Goal: Task Accomplishment & Management: Complete application form

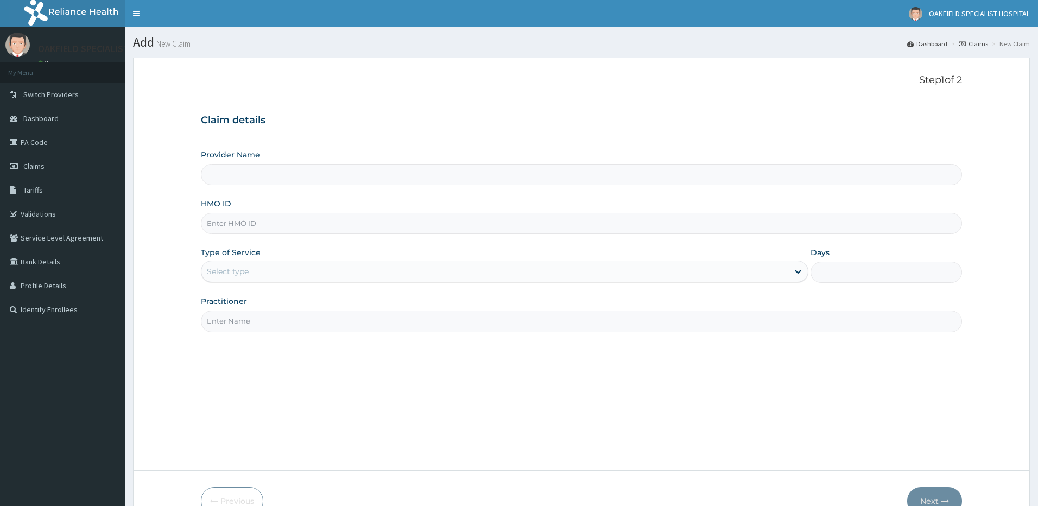
type input "Vinca Hospital Limited"
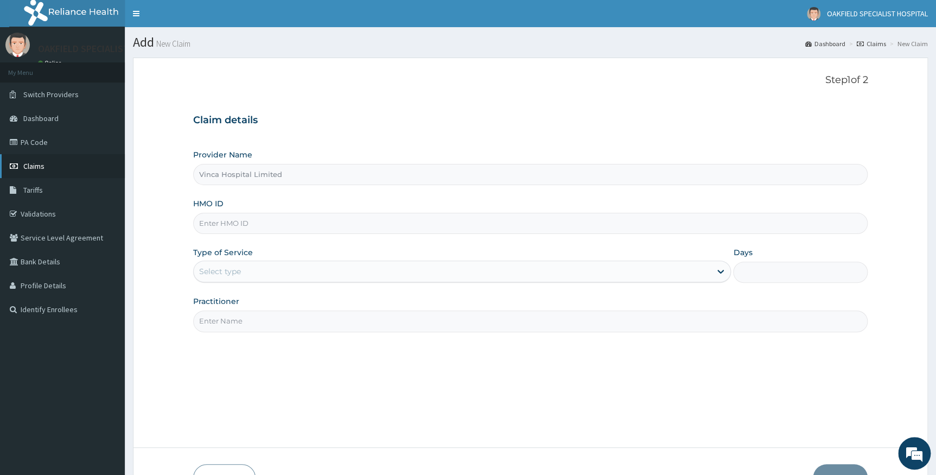
click at [33, 165] on span "Claims" at bounding box center [33, 166] width 21 height 10
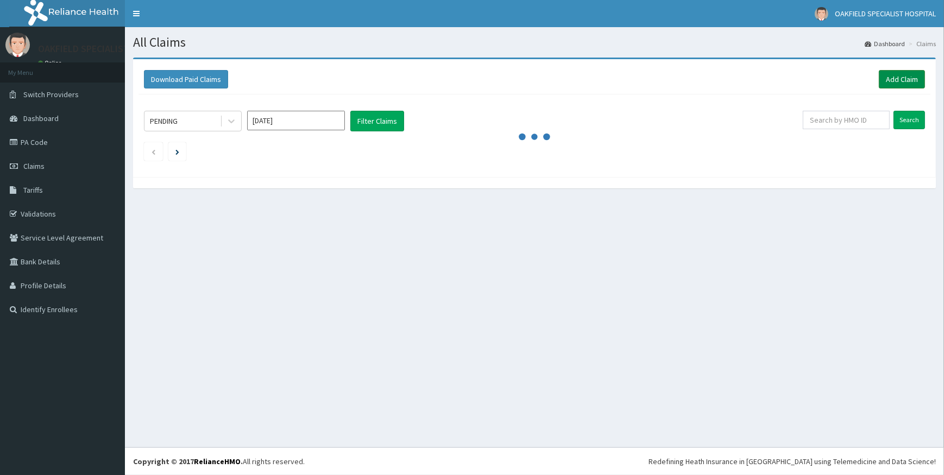
click at [889, 77] on link "Add Claim" at bounding box center [901, 79] width 46 height 18
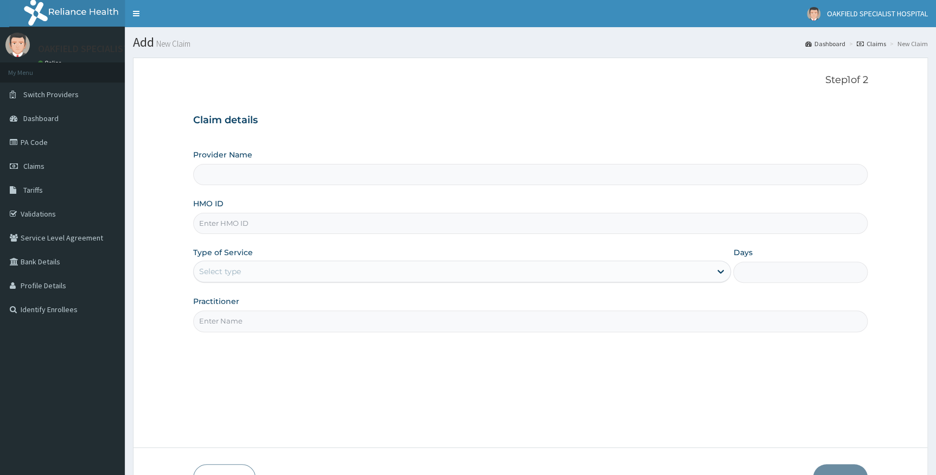
click at [320, 221] on input "HMO ID" at bounding box center [530, 223] width 675 height 21
type input "Vinca Hospital Limited"
paste input "VDN/10012/A"
type input "VDN/10012/A"
click at [311, 269] on div "Select type" at bounding box center [453, 271] width 518 height 17
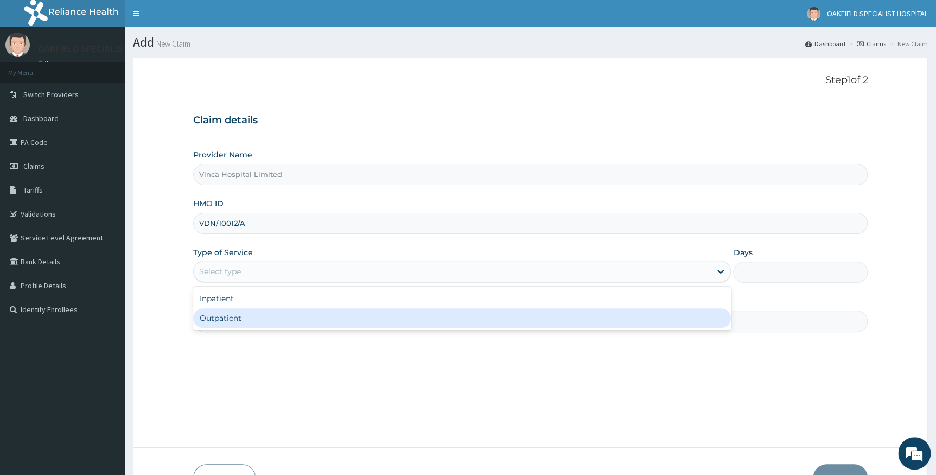
click at [283, 320] on div "Outpatient" at bounding box center [462, 318] width 539 height 20
type input "1"
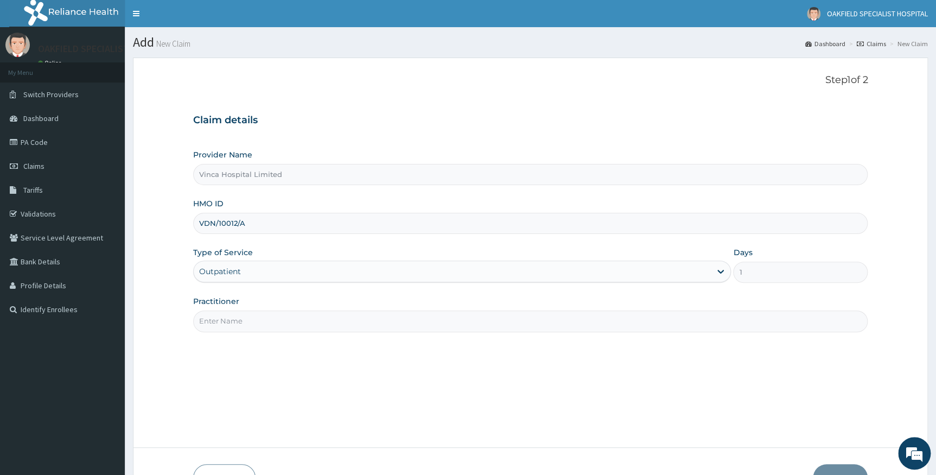
click at [283, 320] on input "Practitioner" at bounding box center [530, 321] width 675 height 21
type input "[PERSON_NAME]"
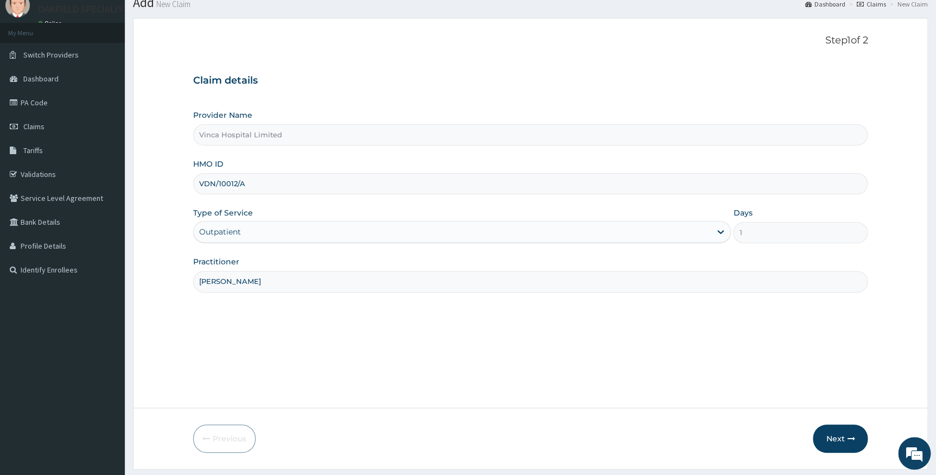
scroll to position [69, 0]
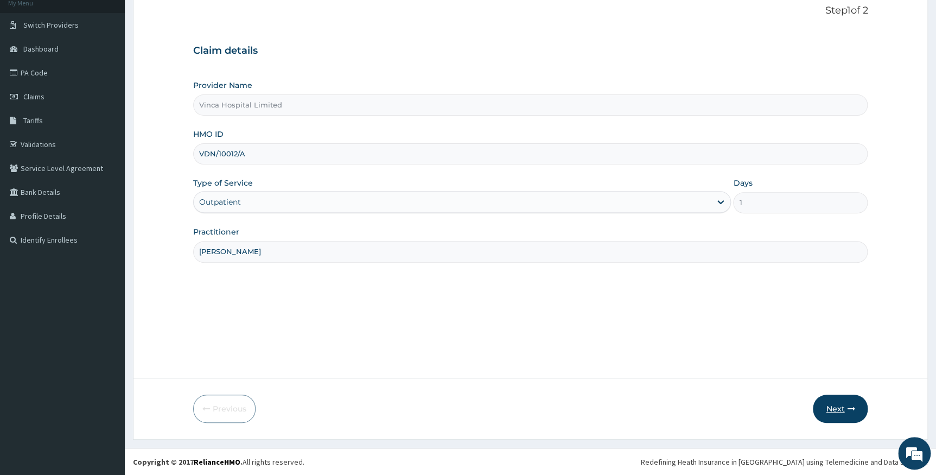
click at [827, 407] on button "Next" at bounding box center [840, 409] width 55 height 28
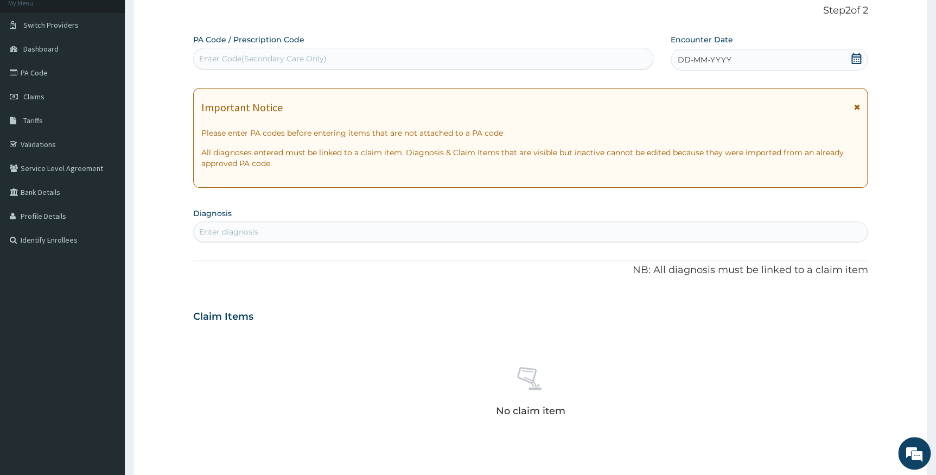
scroll to position [0, 0]
click at [286, 56] on div "Enter Code(Secondary Care Only)" at bounding box center [263, 58] width 128 height 11
paste input "PA/5B9937"
type input "PA/5B9937"
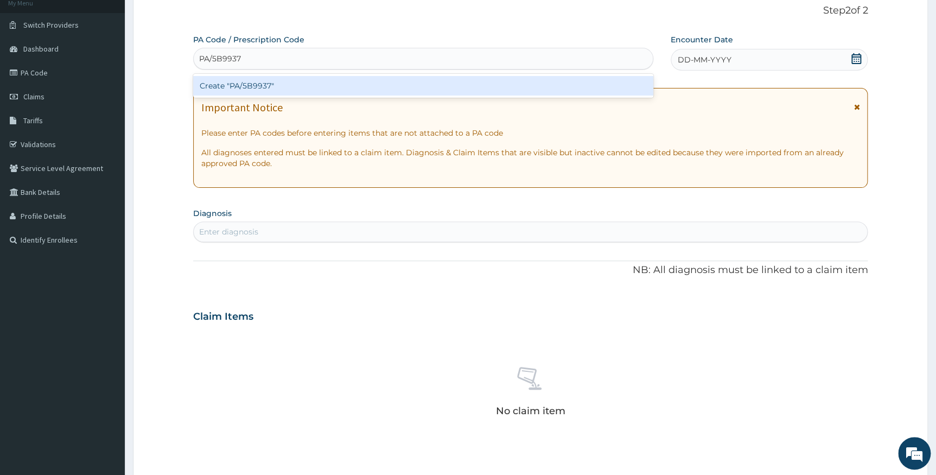
click at [350, 84] on div "Create "PA/5B9937"" at bounding box center [423, 86] width 460 height 20
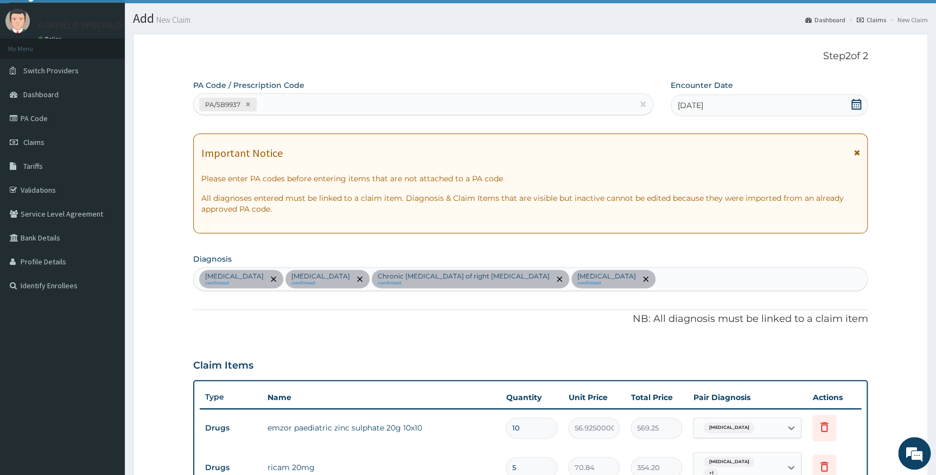
scroll to position [21, 0]
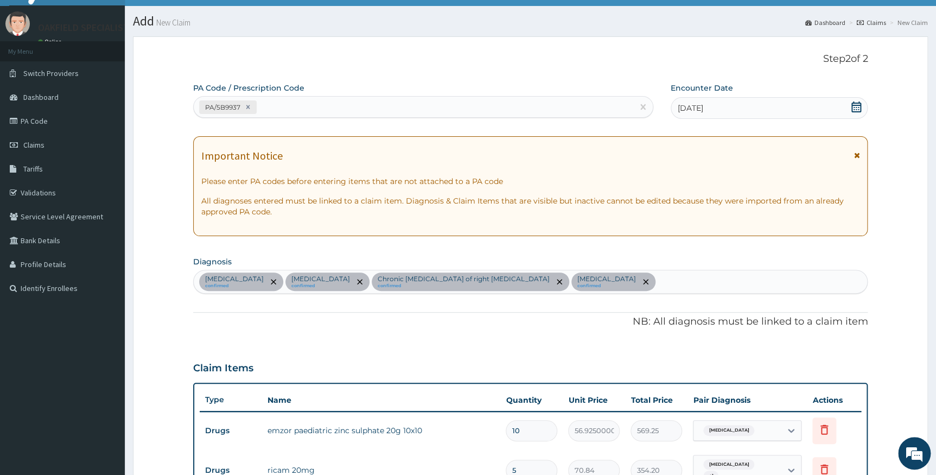
click at [332, 98] on div "PA/5B9937" at bounding box center [414, 107] width 440 height 18
paste input "PA/40EF99"
type input "PA/40EF99"
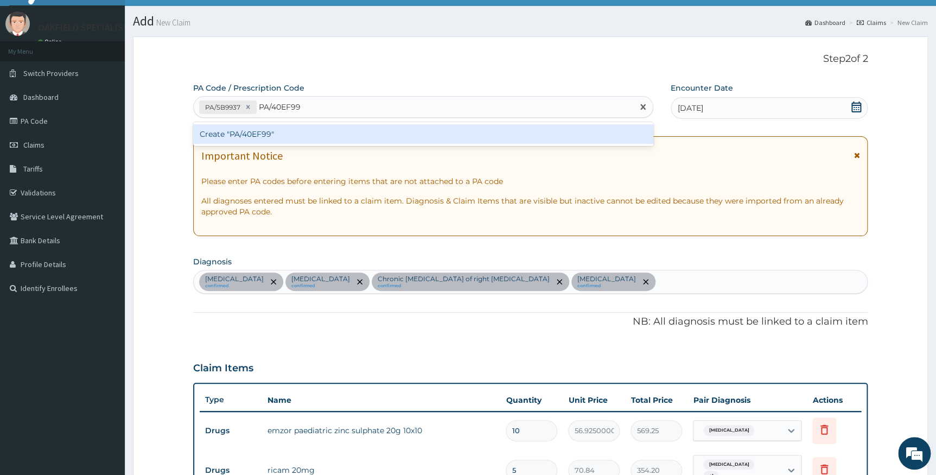
click at [344, 133] on div "Create "PA/40EF99"" at bounding box center [423, 134] width 460 height 20
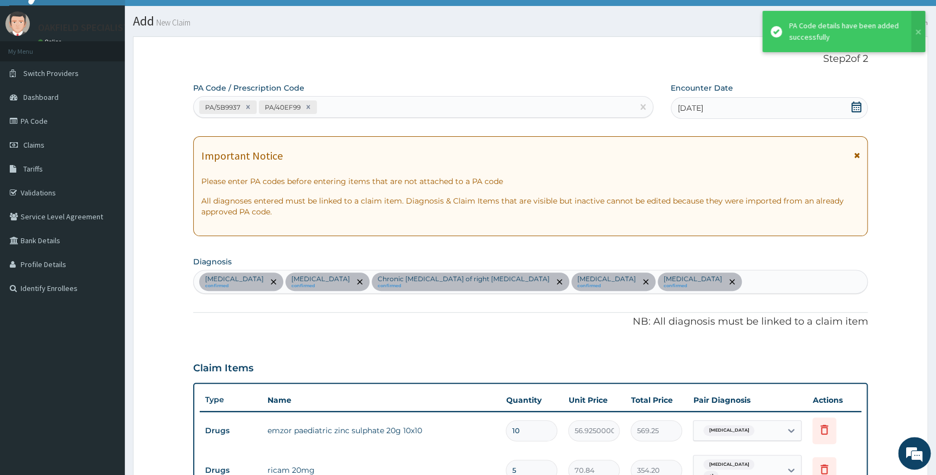
scroll to position [407, 0]
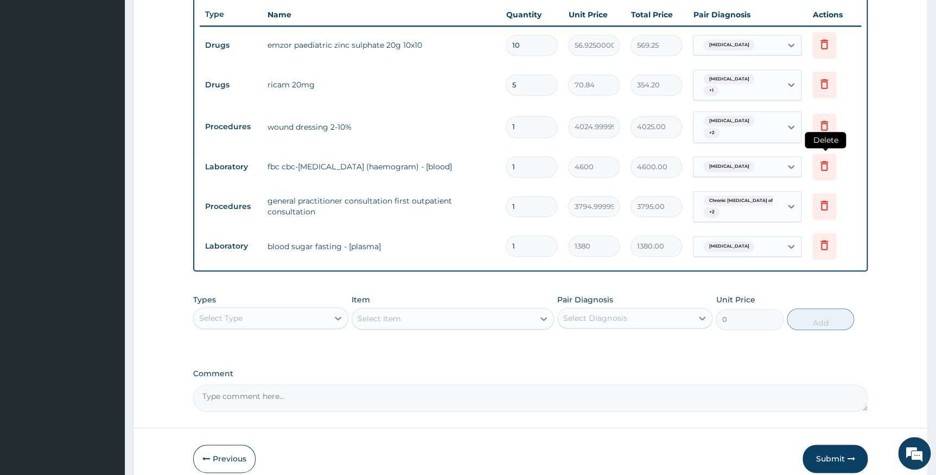
click at [824, 159] on icon at bounding box center [824, 165] width 13 height 13
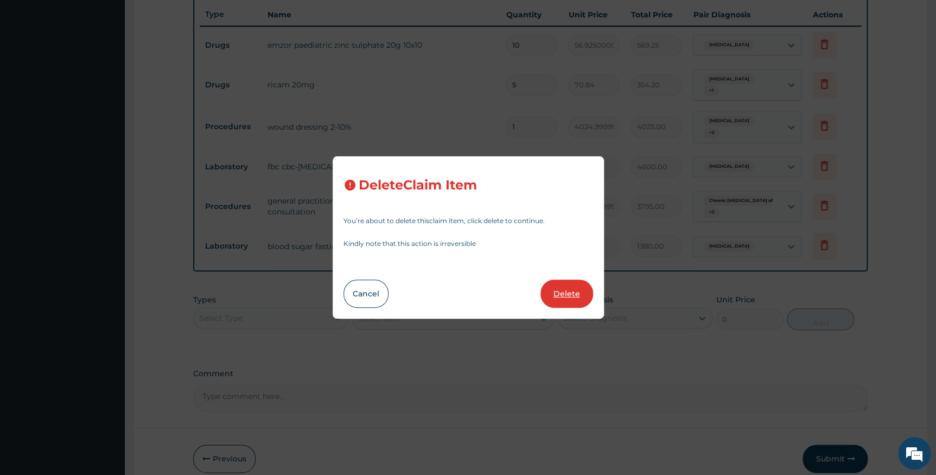
click at [585, 298] on button "Delete" at bounding box center [567, 294] width 53 height 28
type input "3794.9999999999995"
type input "3795.00"
type input "1380"
type input "1380.00"
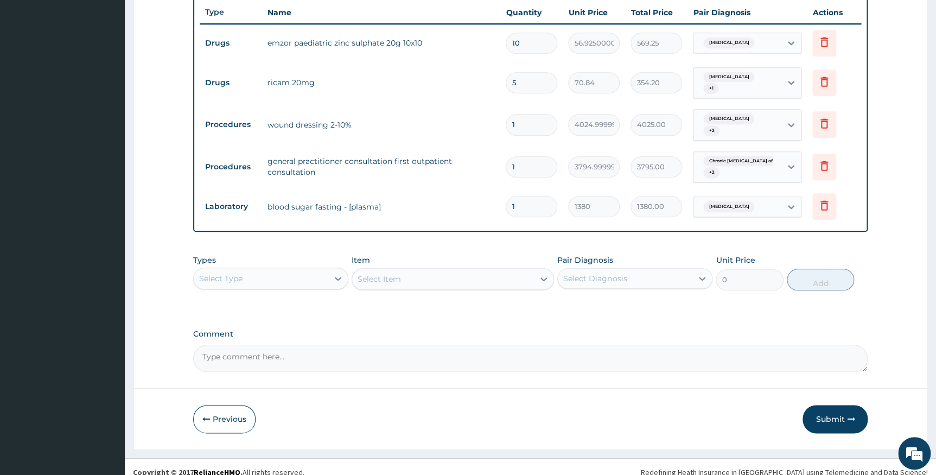
scroll to position [410, 0]
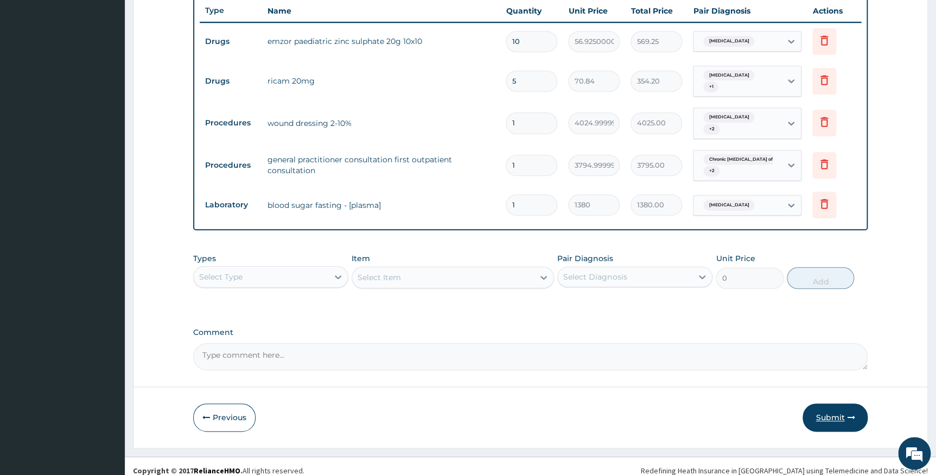
click at [830, 406] on button "Submit" at bounding box center [835, 417] width 65 height 28
click at [822, 409] on button "Submit" at bounding box center [835, 417] width 65 height 28
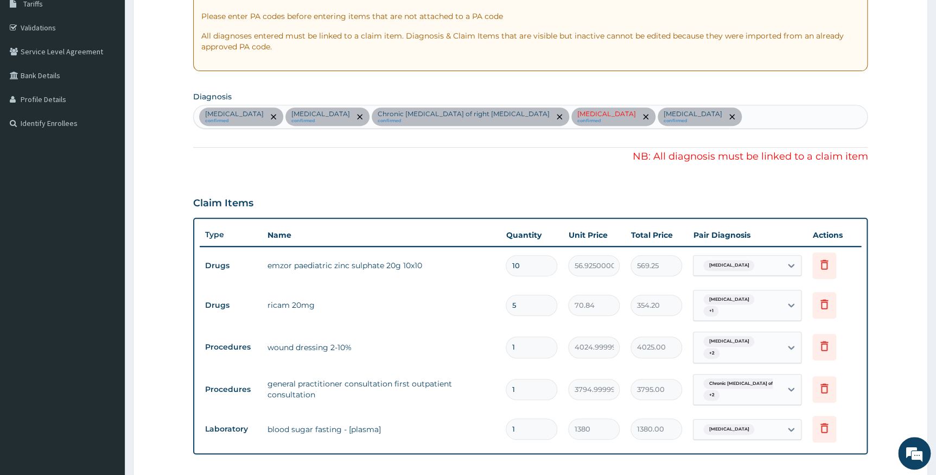
scroll to position [163, 0]
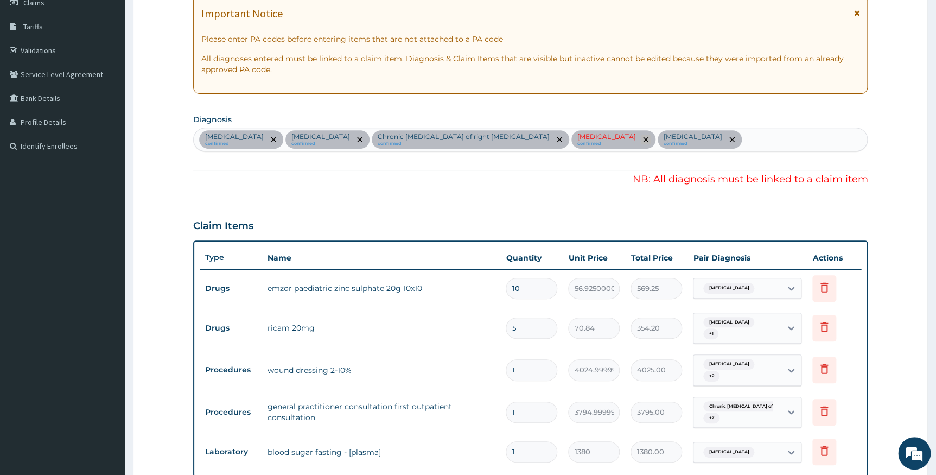
click at [643, 137] on icon "remove selection option" at bounding box center [645, 139] width 5 height 5
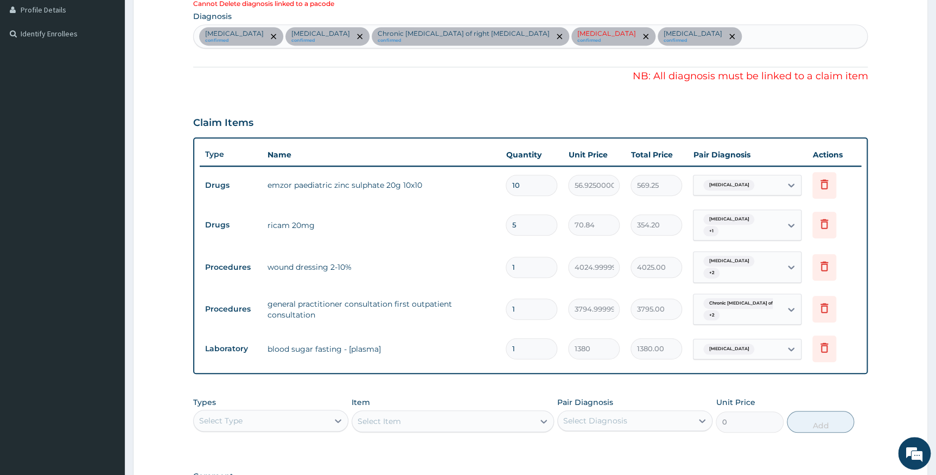
scroll to position [312, 0]
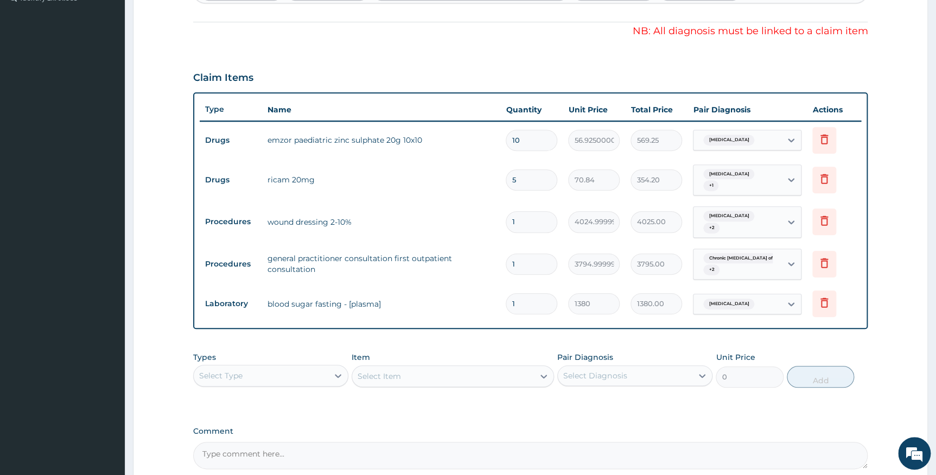
click at [754, 259] on div "Chronic ulcer of right lower l... + 2" at bounding box center [736, 264] width 74 height 26
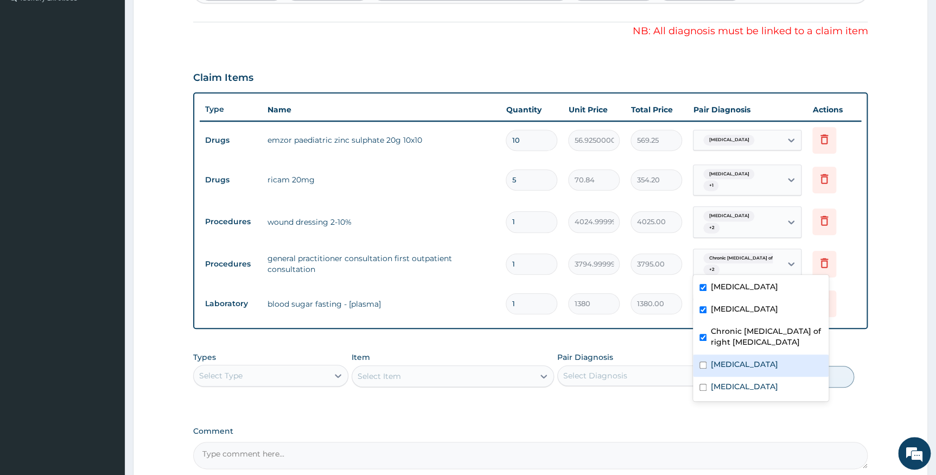
click at [730, 367] on label "[MEDICAL_DATA]" at bounding box center [744, 364] width 67 height 11
checkbox input "true"
click at [884, 334] on form "Step 2 of 2 PA Code / Prescription Code PA/5B9937 PA/40EF99 Encounter Date 14-0…" at bounding box center [530, 146] width 795 height 801
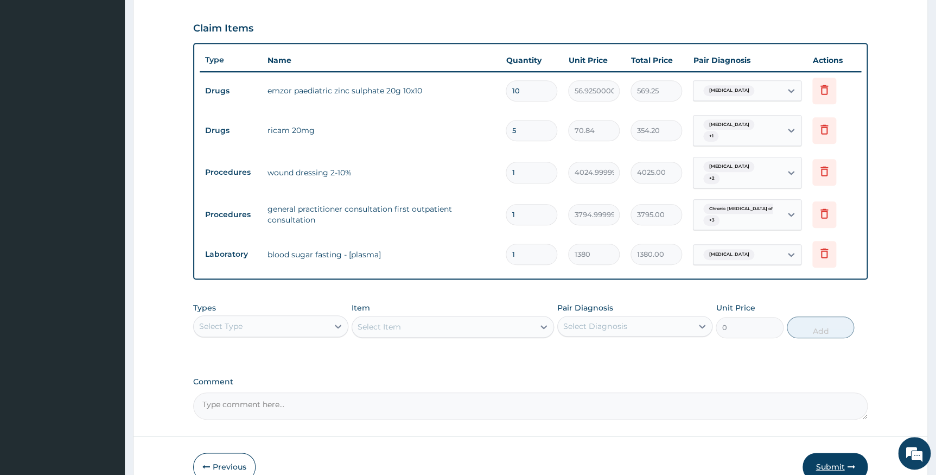
scroll to position [410, 0]
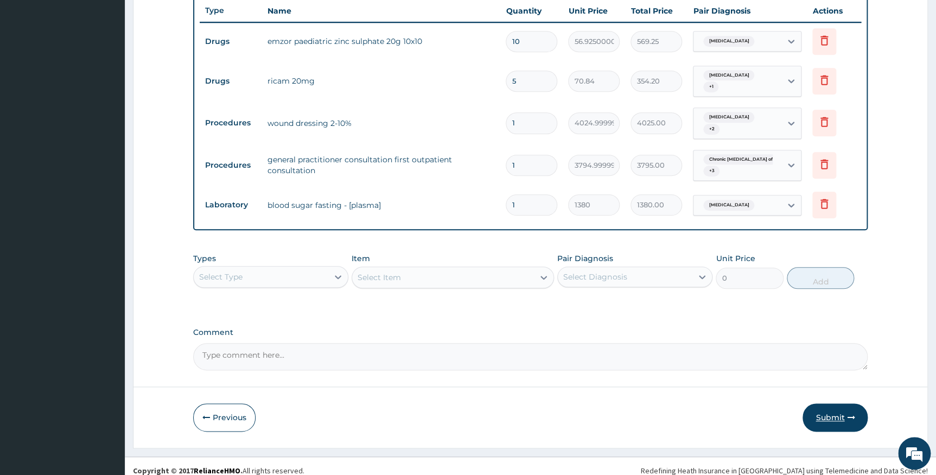
click at [827, 408] on button "Submit" at bounding box center [835, 417] width 65 height 28
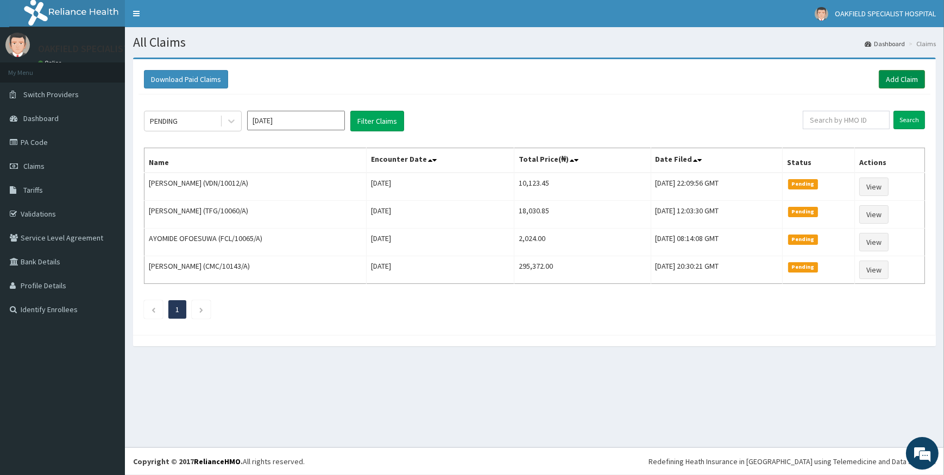
drag, startPoint x: 905, startPoint y: 73, endPoint x: 888, endPoint y: 73, distance: 17.4
click at [905, 73] on link "Add Claim" at bounding box center [901, 79] width 46 height 18
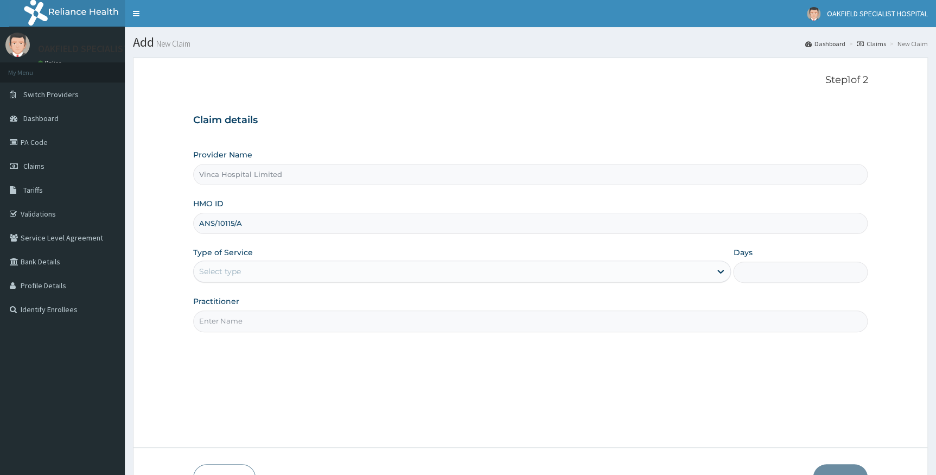
type input "ANS/10115/A"
click at [484, 262] on div "Select type" at bounding box center [462, 272] width 539 height 22
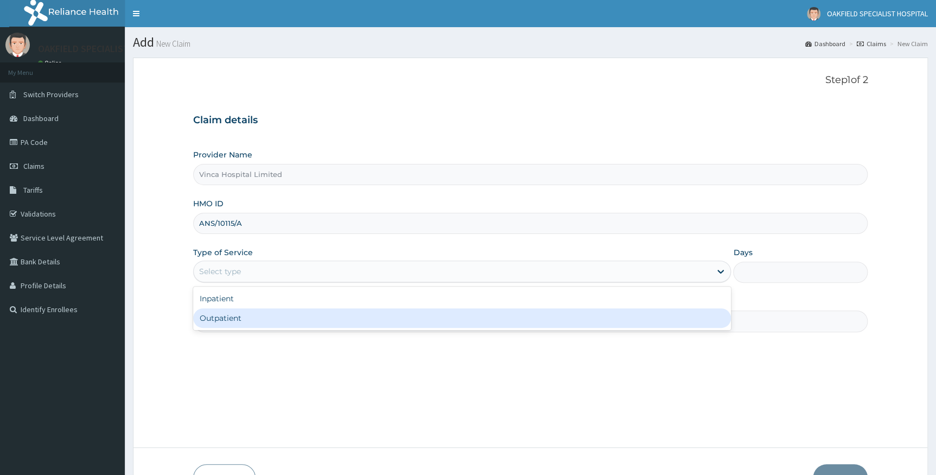
click at [320, 339] on div "Step 1 of 2 Claim details Provider Name Vinca Hospital Limited HMO ID ANS/10115…" at bounding box center [530, 252] width 675 height 356
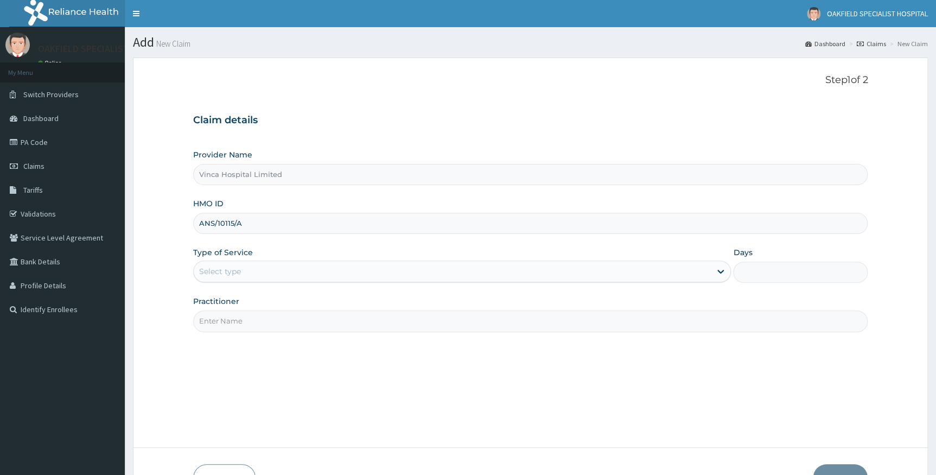
click at [336, 271] on div "Select type" at bounding box center [453, 271] width 518 height 17
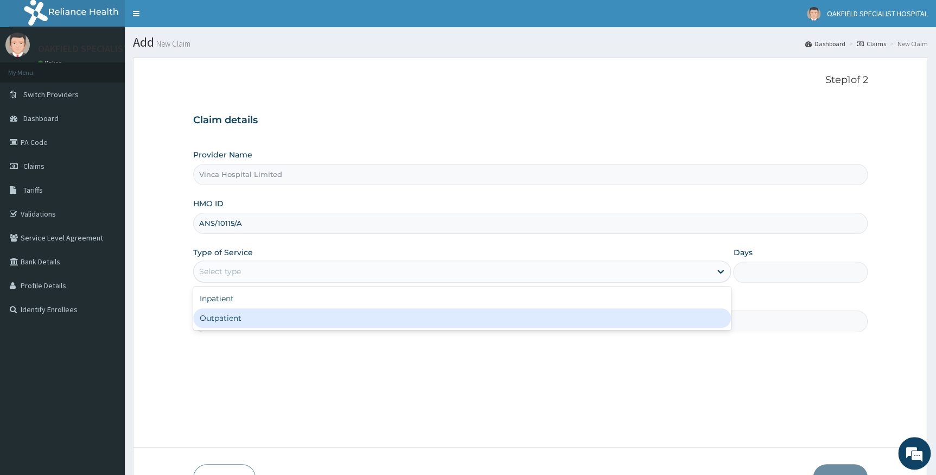
click at [288, 313] on div "Outpatient" at bounding box center [462, 318] width 539 height 20
type input "1"
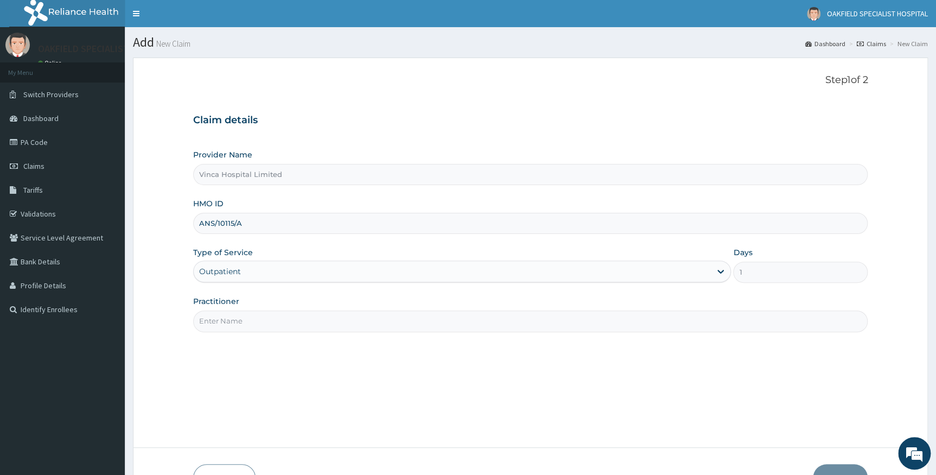
click at [289, 318] on input "Practitioner" at bounding box center [530, 321] width 675 height 21
type input "[PERSON_NAME]"
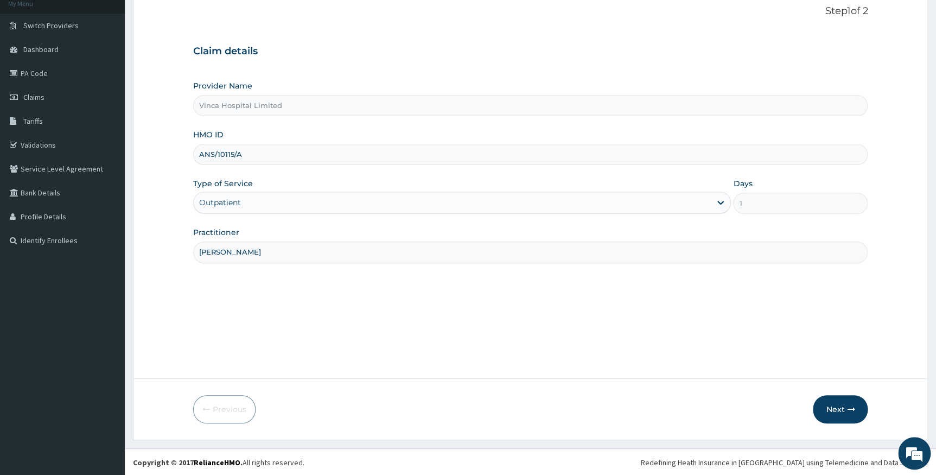
scroll to position [69, 0]
click at [839, 406] on button "Next" at bounding box center [840, 409] width 55 height 28
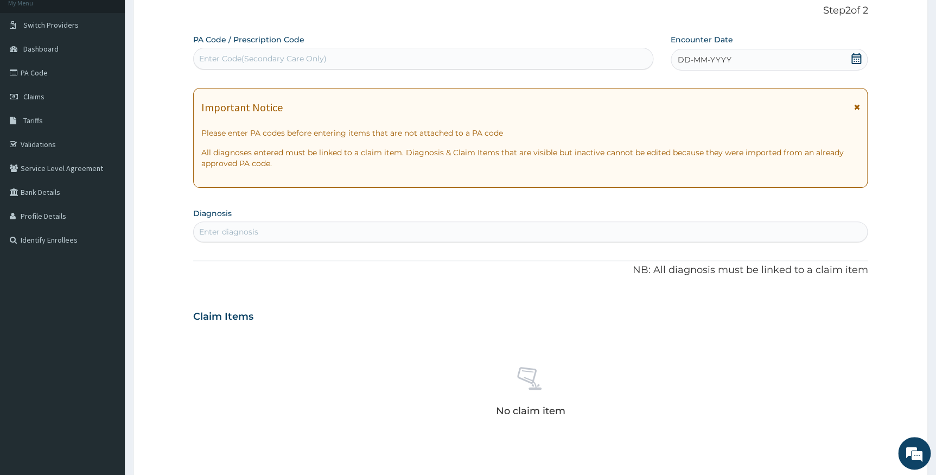
click at [391, 59] on div "Enter Code(Secondary Care Only)" at bounding box center [423, 58] width 459 height 17
paste input "PA/35E33E"
type input "PA/35E33E"
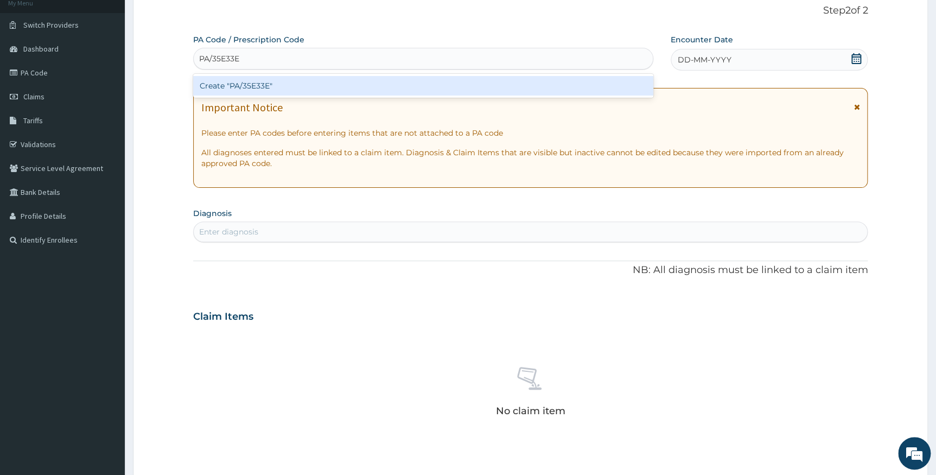
click at [546, 84] on div "Create "PA/35E33E"" at bounding box center [423, 86] width 460 height 20
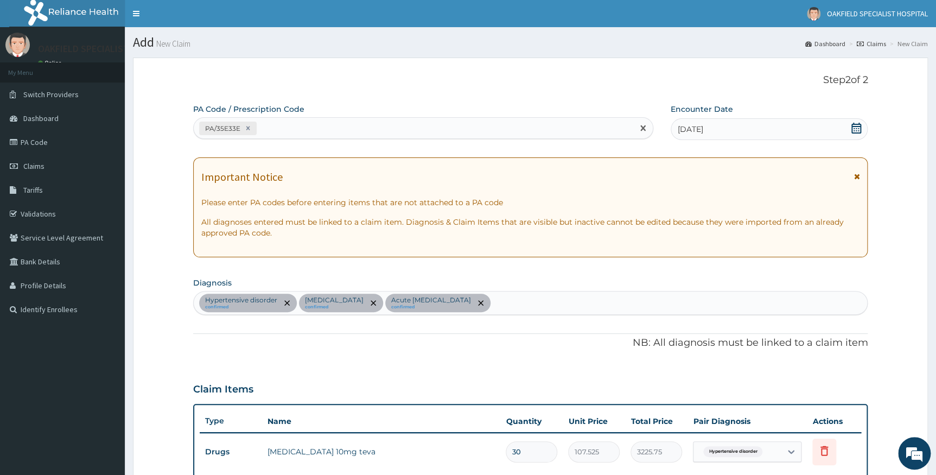
click at [355, 126] on div "PA/35E33E" at bounding box center [414, 128] width 440 height 18
paste input "PA/F2FB11"
type input "PA/F2FB11"
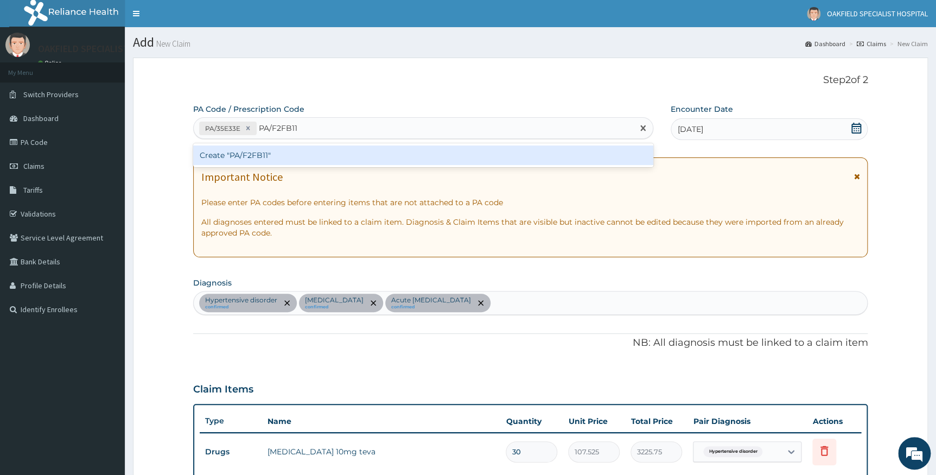
click at [375, 163] on div "Create "PA/F2FB11"" at bounding box center [423, 155] width 460 height 20
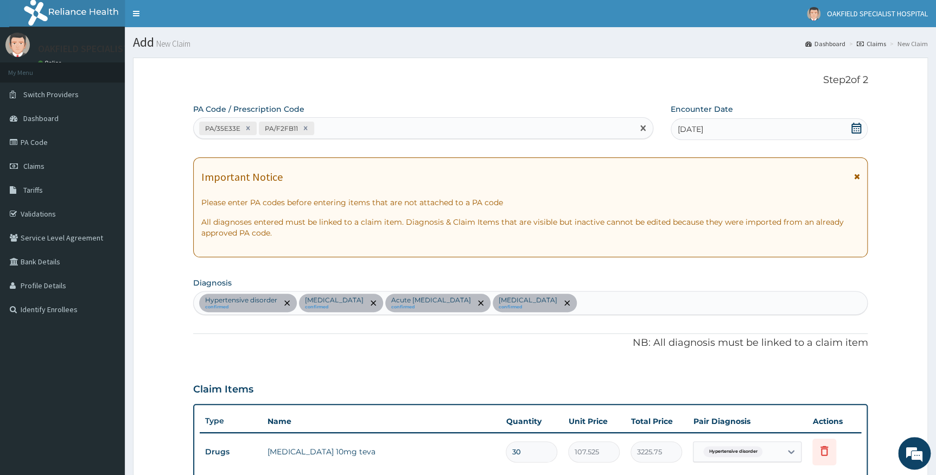
click at [391, 122] on div "PA/35E33E PA/F2FB11" at bounding box center [414, 128] width 440 height 18
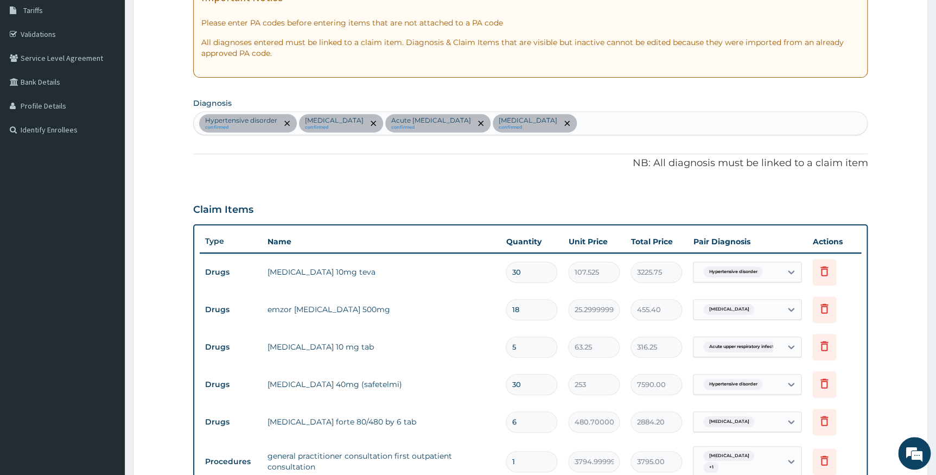
scroll to position [197, 0]
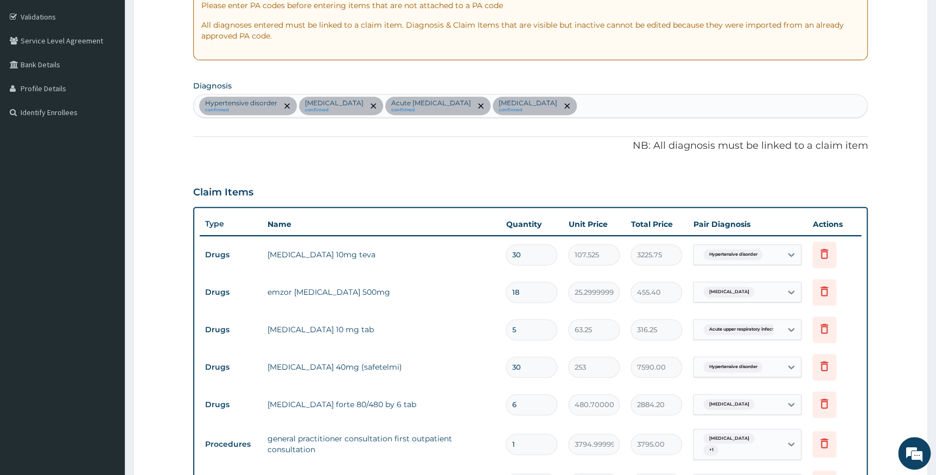
click at [526, 255] on input "30" at bounding box center [532, 254] width 52 height 21
type input "3"
type input "322.58"
type input "0.00"
type input "1"
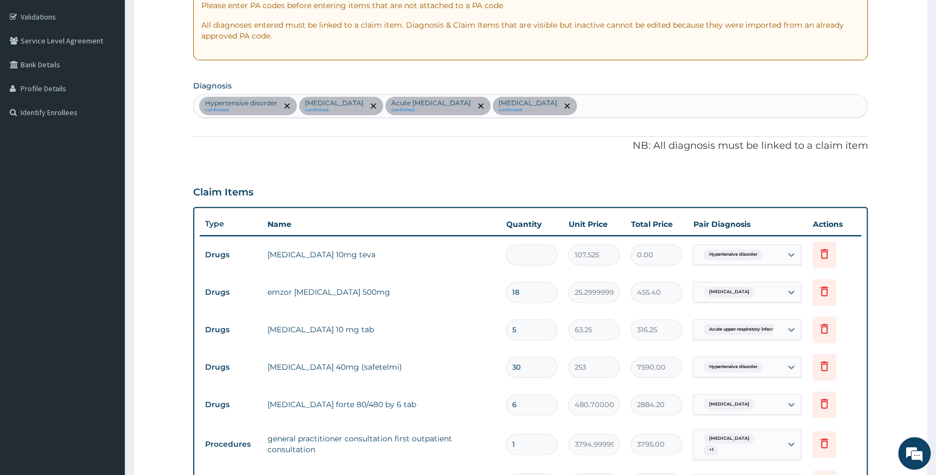
type input "107.53"
type input "14"
type input "1505.35"
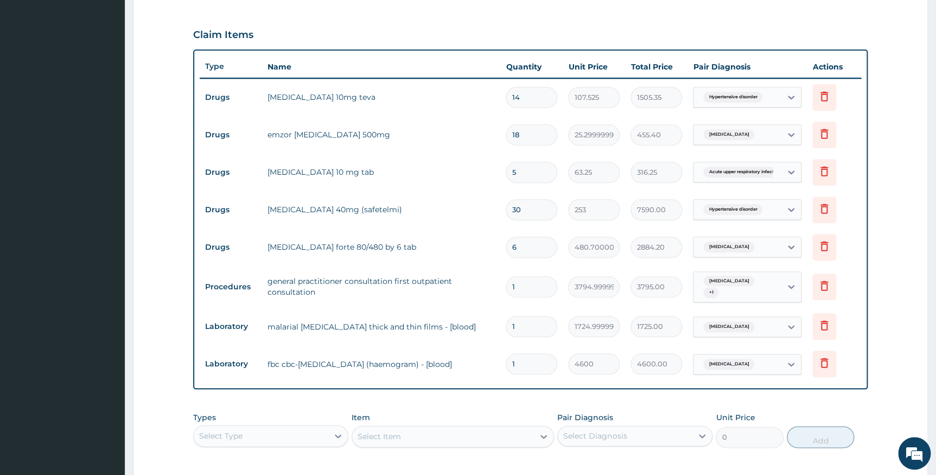
scroll to position [395, 0]
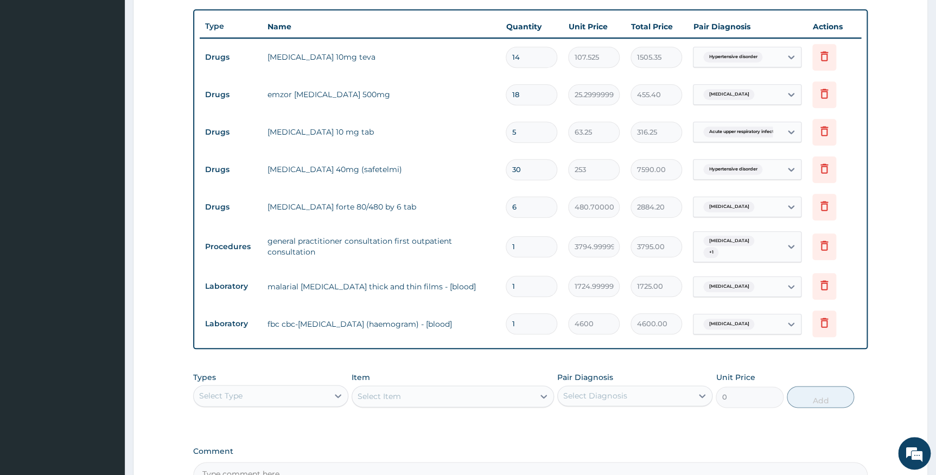
type input "14"
click at [526, 170] on input "30" at bounding box center [532, 169] width 52 height 21
type input "3"
type input "759.00"
type input "0.00"
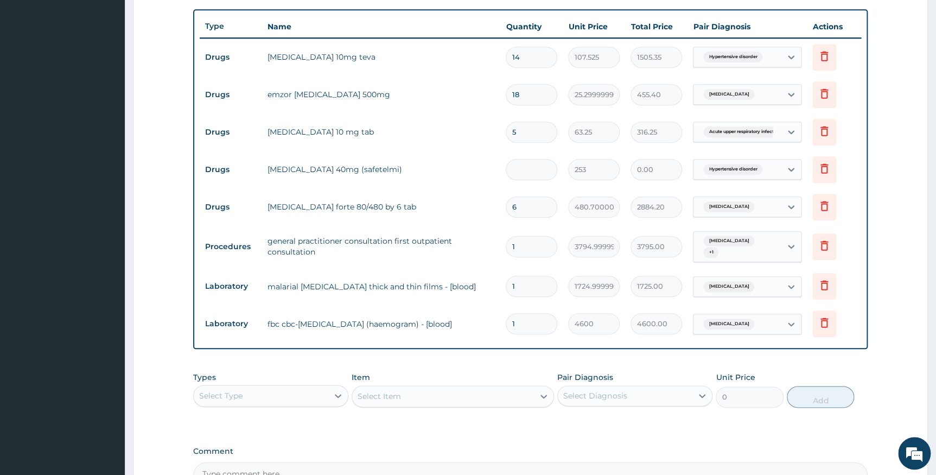
type input "1"
type input "253.00"
type input "14"
type input "3542.00"
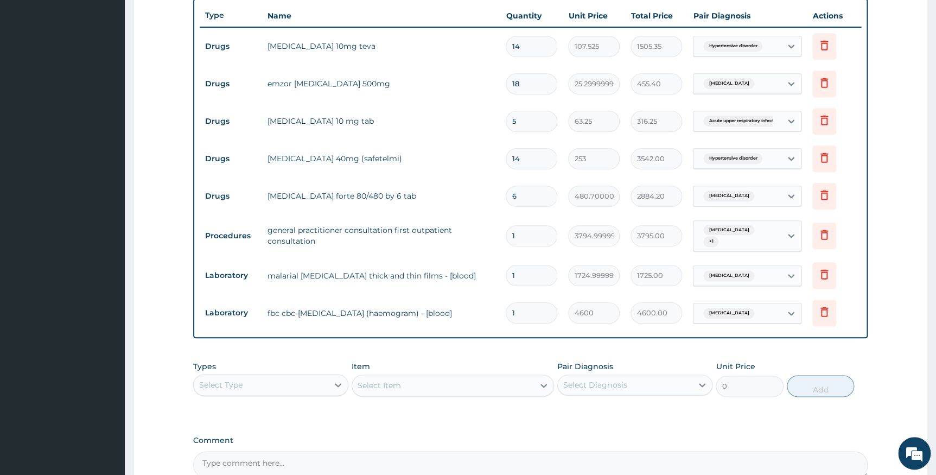
scroll to position [520, 0]
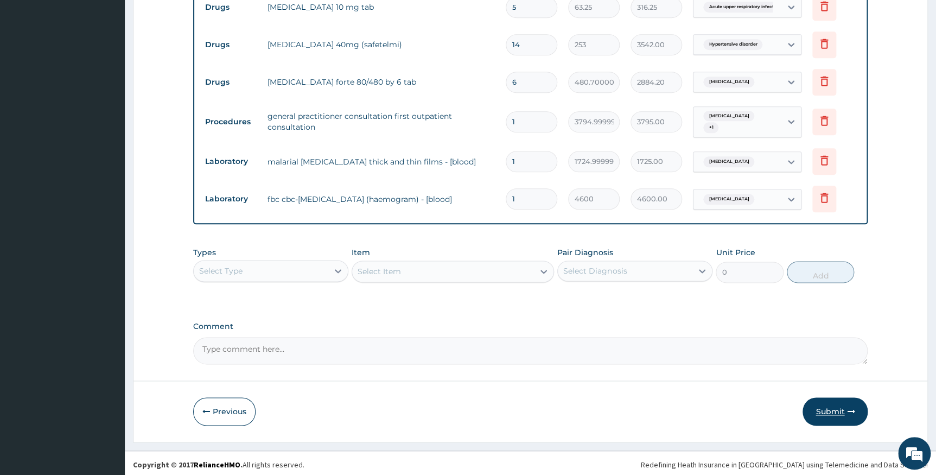
type input "14"
click at [831, 407] on button "Submit" at bounding box center [835, 411] width 65 height 28
